Goal: Download file/media: Obtain a digital file from the website

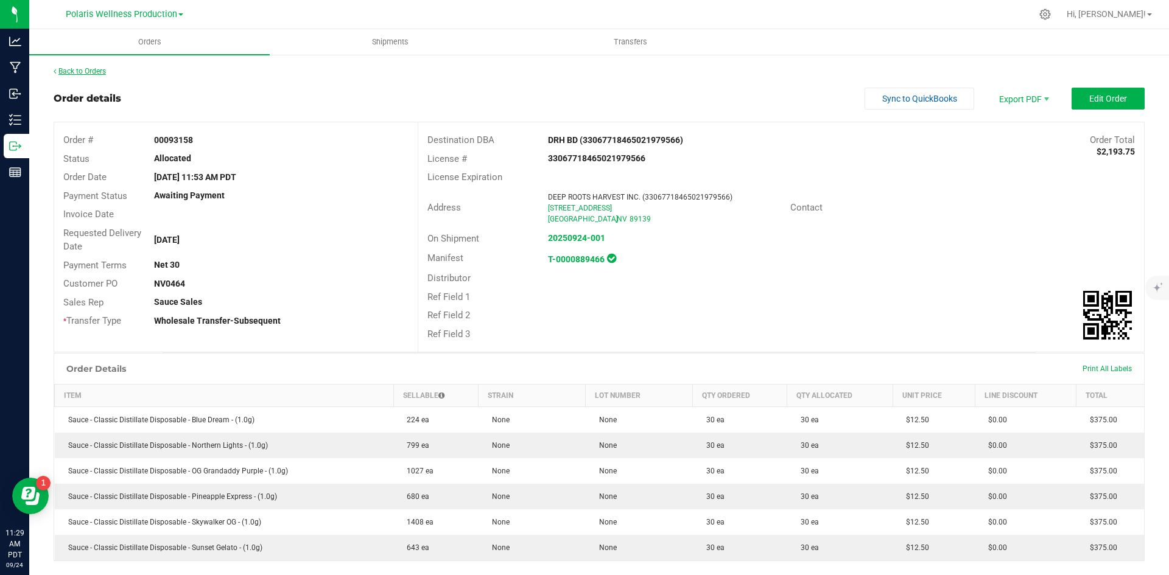
click at [100, 74] on link "Back to Orders" at bounding box center [80, 71] width 52 height 9
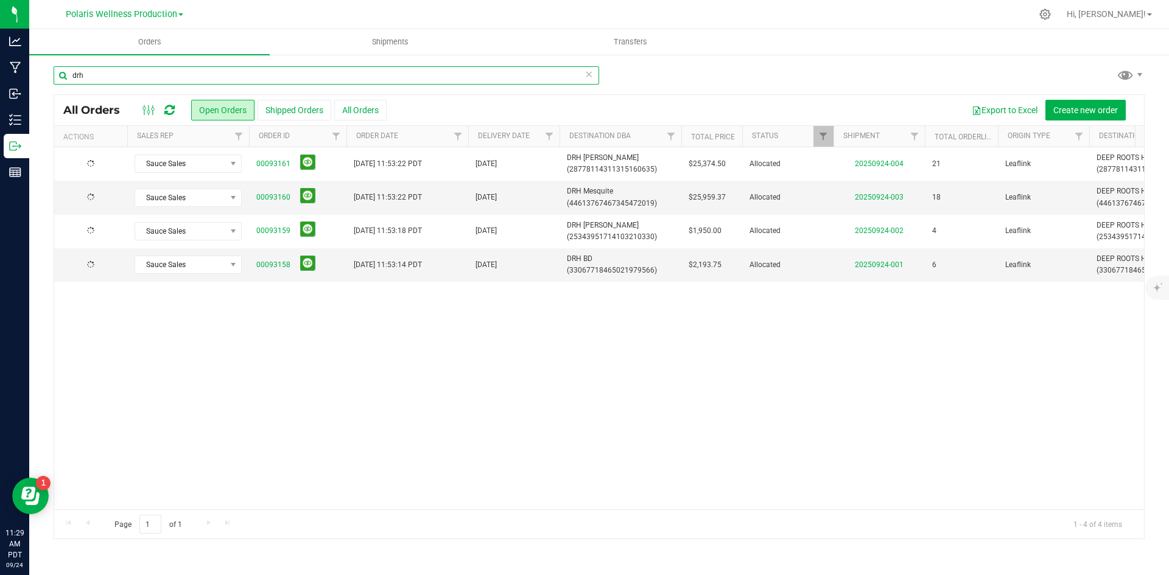
click at [183, 77] on input "drh" at bounding box center [326, 75] width 545 height 18
type input "d"
type input "MINT"
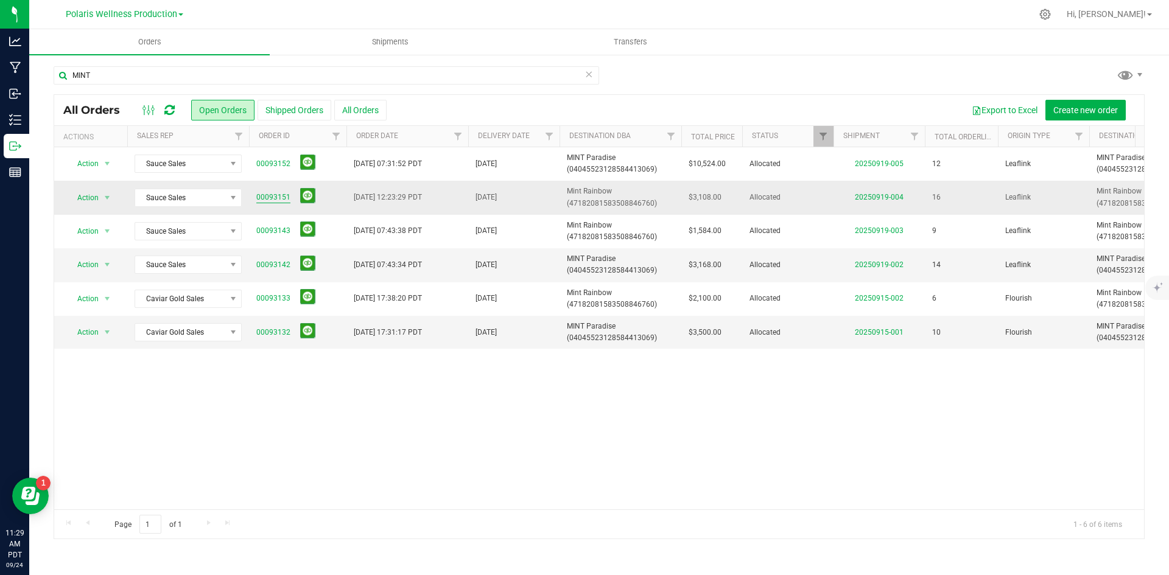
click at [276, 195] on link "00093151" at bounding box center [273, 198] width 34 height 12
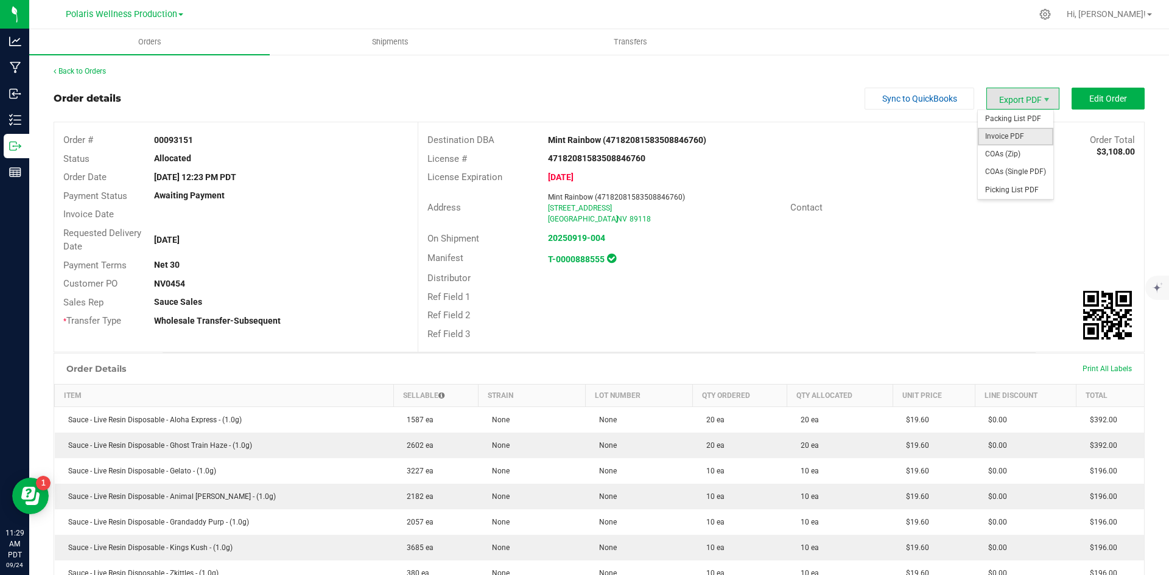
click at [1003, 137] on span "Invoice PDF" at bounding box center [1015, 137] width 75 height 18
click at [100, 69] on link "Back to Orders" at bounding box center [80, 71] width 52 height 9
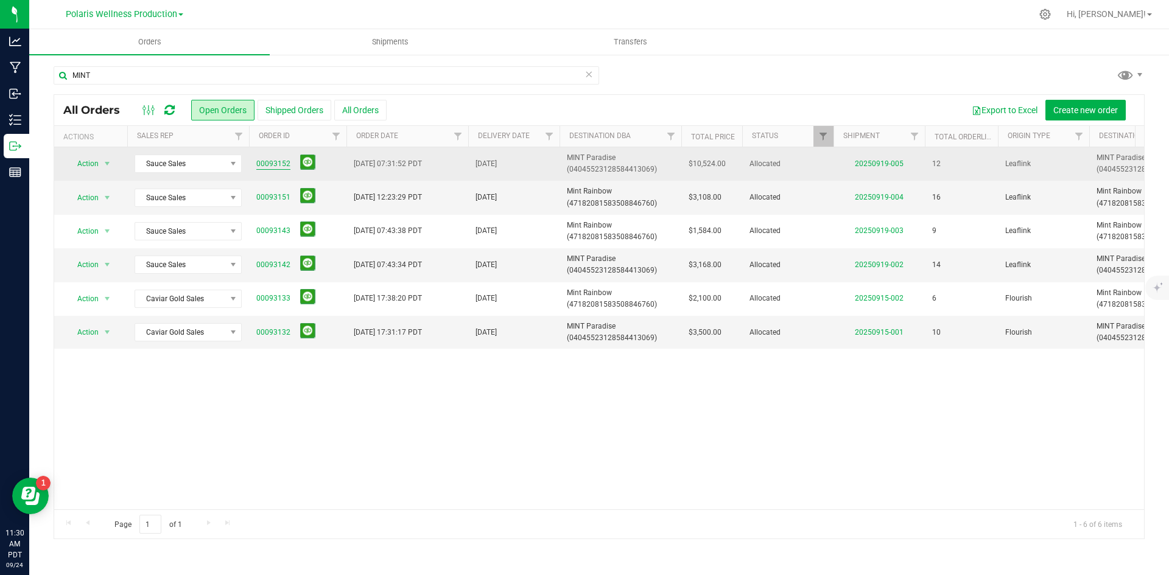
click at [283, 163] on link "00093152" at bounding box center [273, 164] width 34 height 12
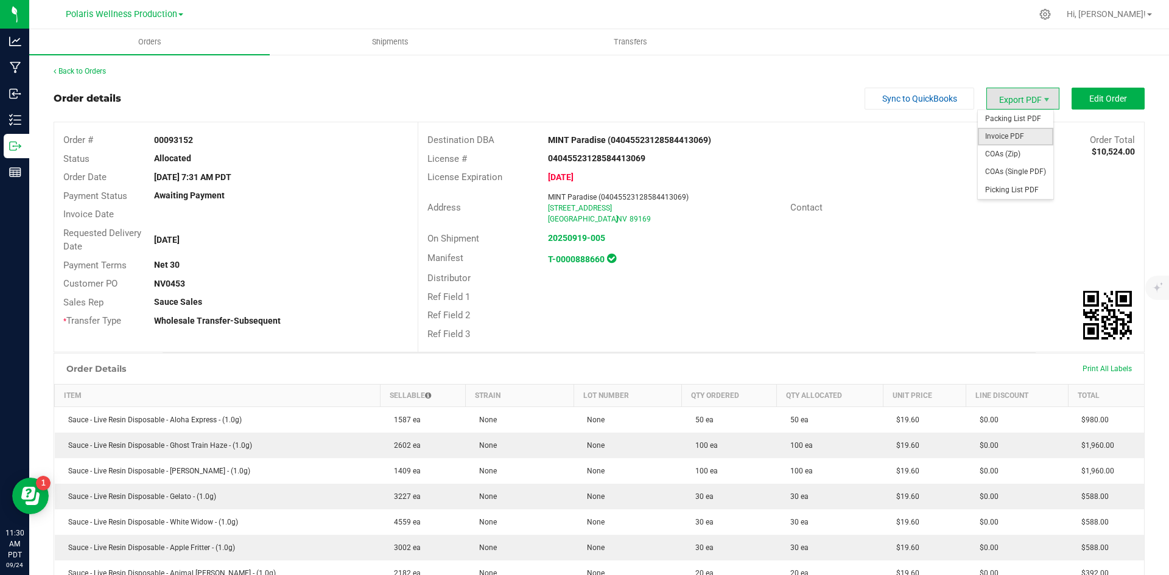
click at [1026, 135] on span "Invoice PDF" at bounding box center [1015, 137] width 75 height 18
click at [1014, 123] on span "Packing List PDF" at bounding box center [1015, 119] width 75 height 18
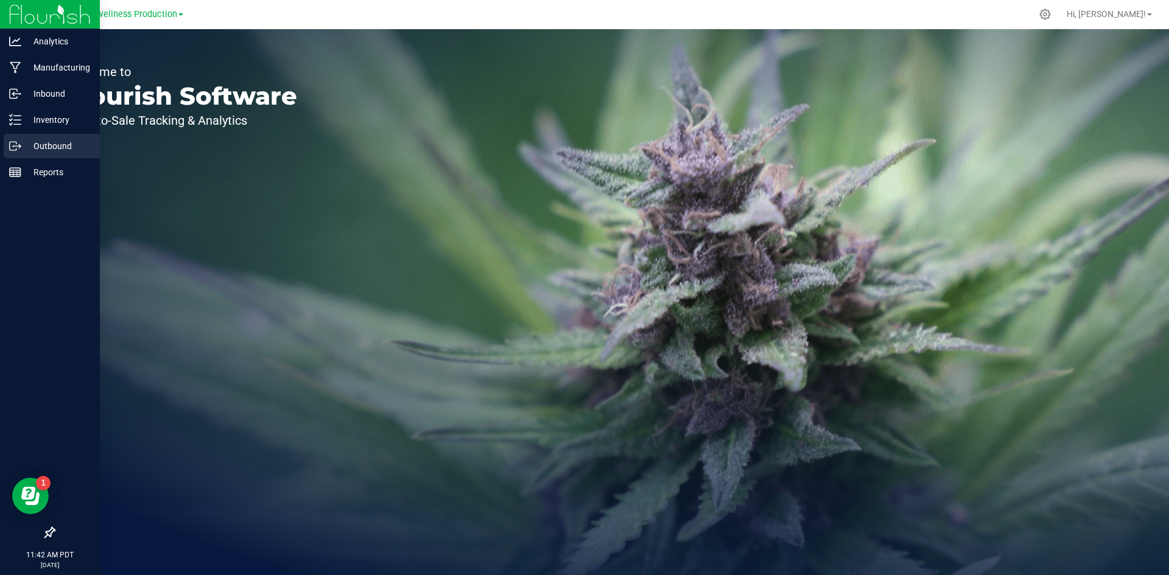
click at [55, 146] on p "Outbound" at bounding box center [57, 146] width 73 height 15
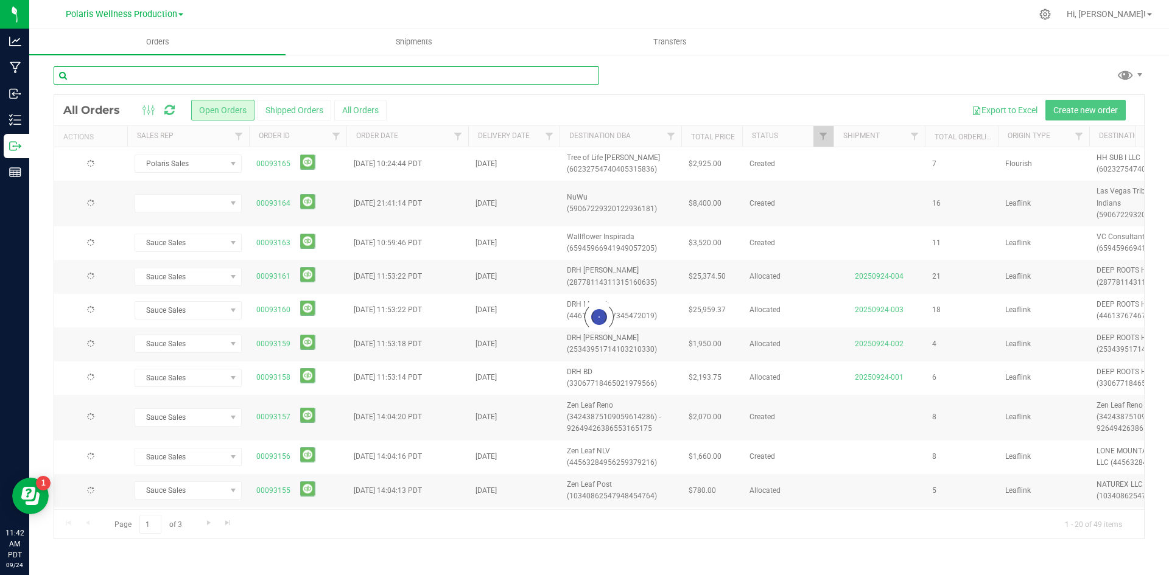
click at [136, 72] on input "text" at bounding box center [326, 75] width 545 height 18
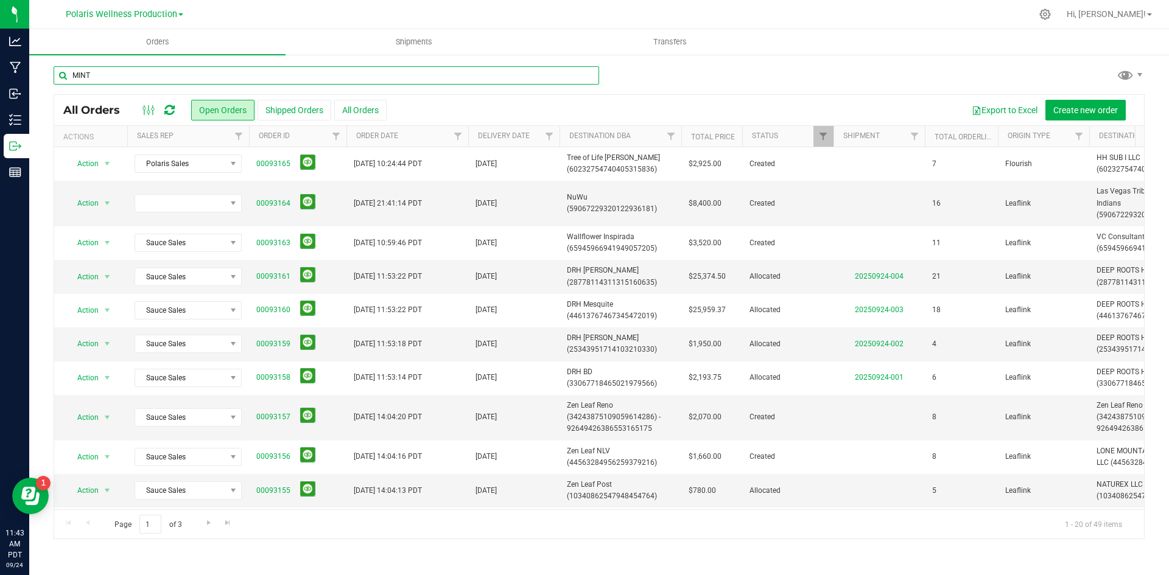
type input "MINT"
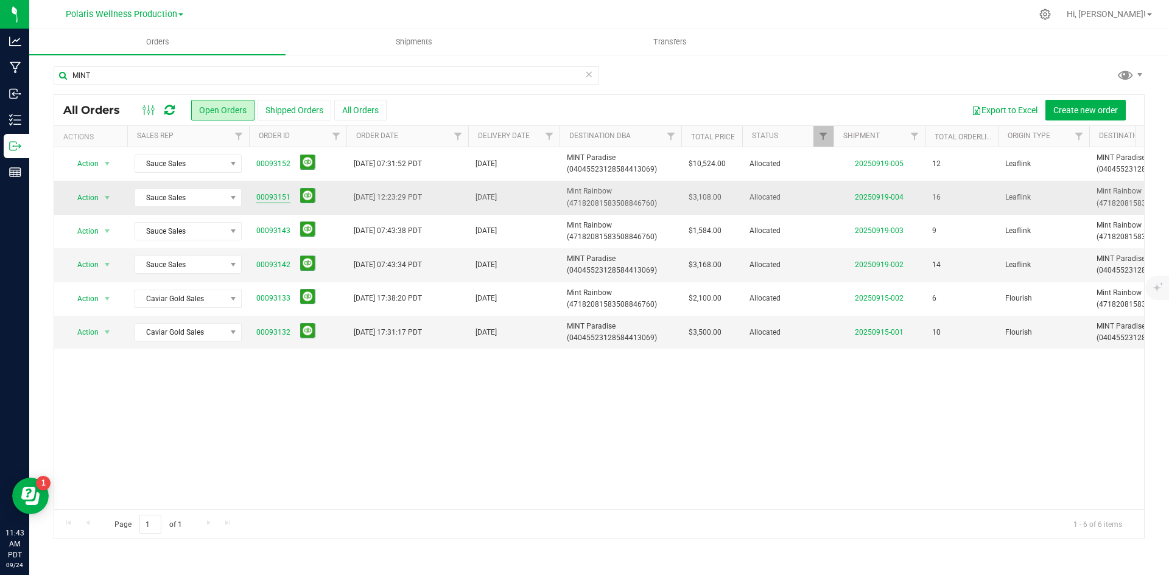
click at [258, 198] on link "00093151" at bounding box center [273, 198] width 34 height 12
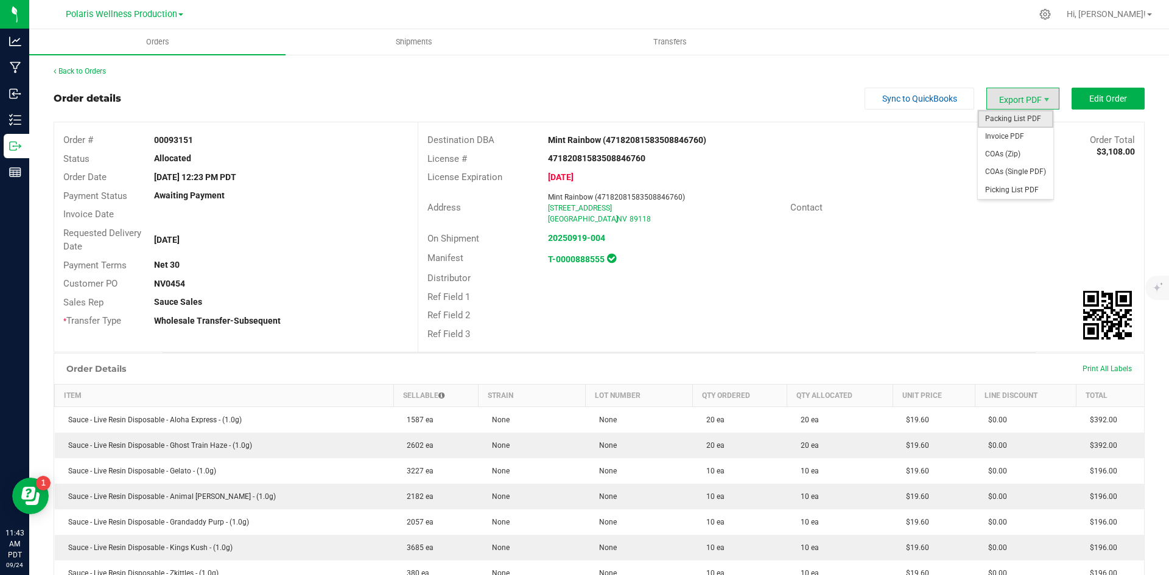
click at [1000, 117] on span "Packing List PDF" at bounding box center [1015, 119] width 75 height 18
click at [95, 69] on link "Back to Orders" at bounding box center [80, 71] width 52 height 9
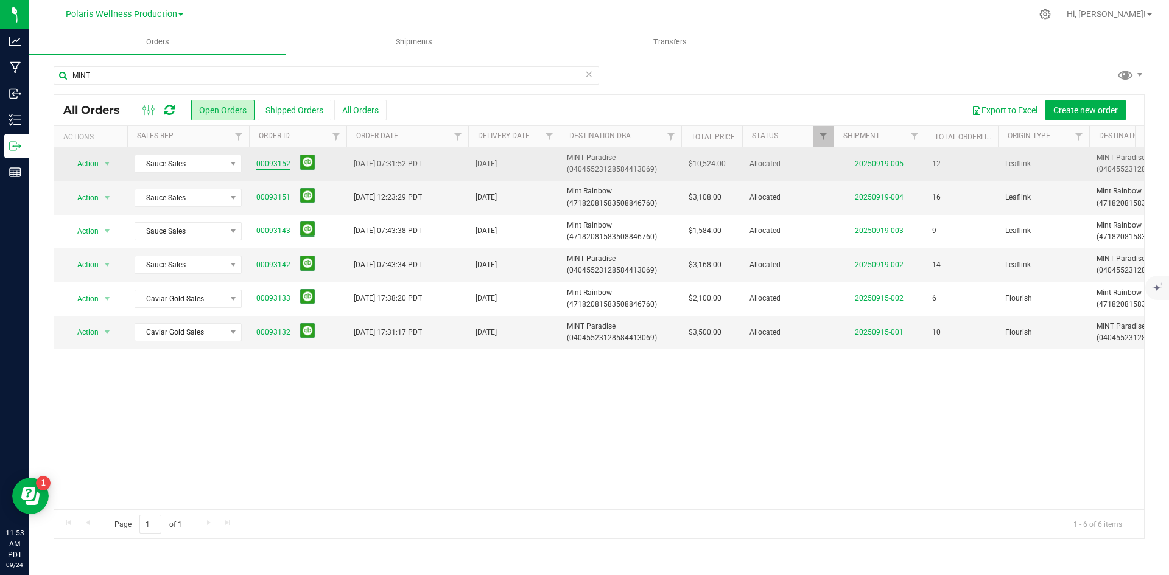
click at [272, 165] on link "00093152" at bounding box center [273, 164] width 34 height 12
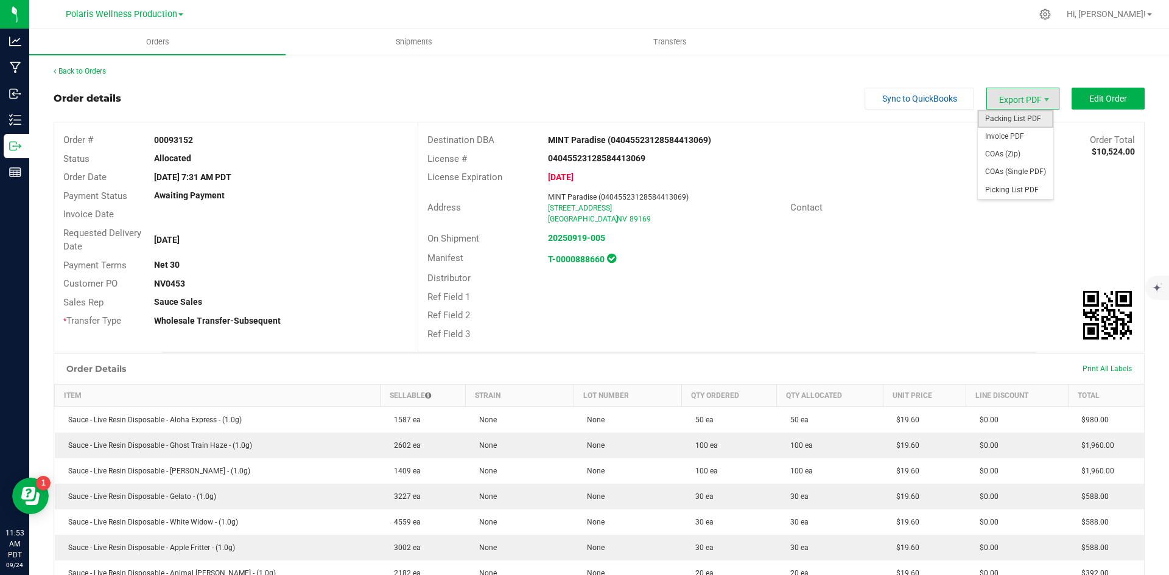
click at [1010, 117] on span "Packing List PDF" at bounding box center [1015, 119] width 75 height 18
